Goal: Information Seeking & Learning: Learn about a topic

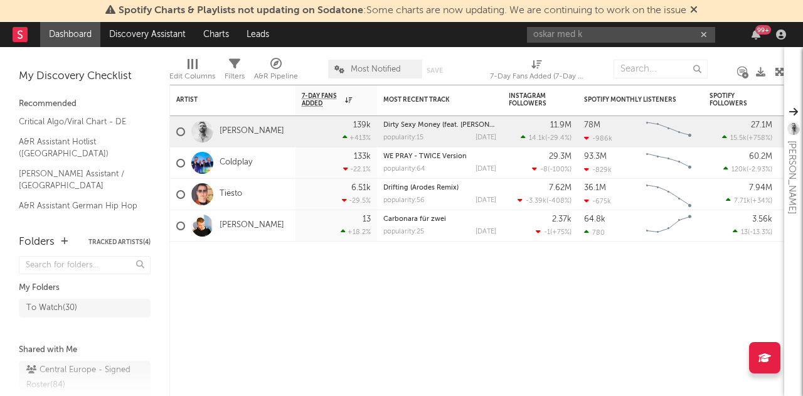
click at [596, 37] on input "oskar med k" at bounding box center [621, 35] width 188 height 16
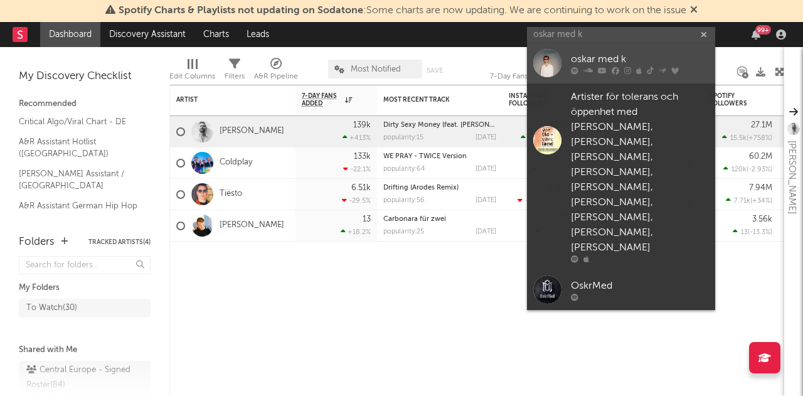
type input "oskar med k"
click at [606, 60] on div "oskar med k" at bounding box center [640, 59] width 138 height 15
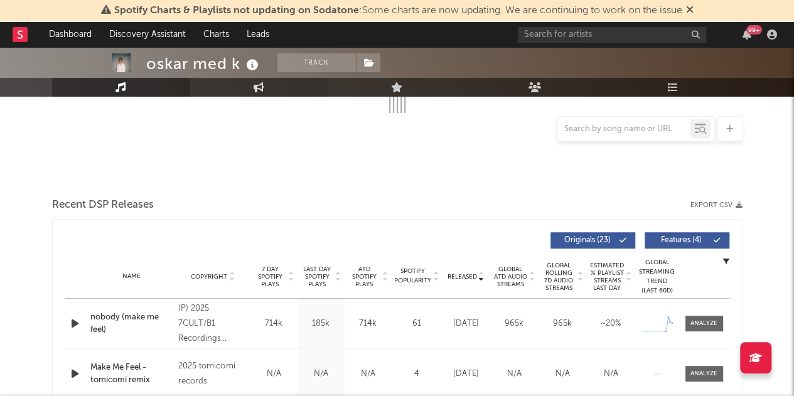
select select "6m"
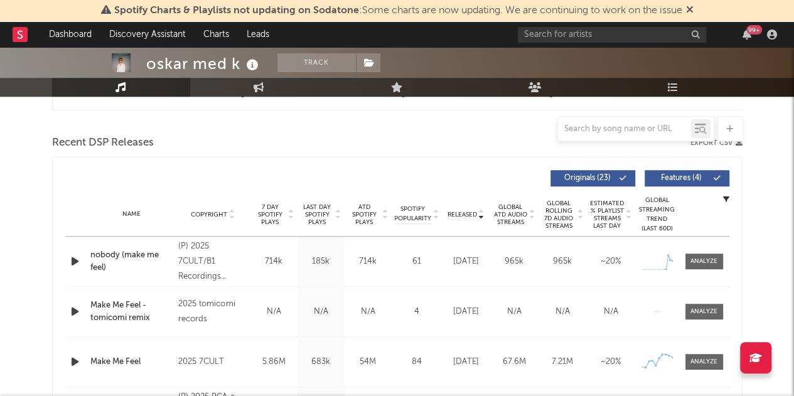
scroll to position [475, 0]
